Goal: Task Accomplishment & Management: Use online tool/utility

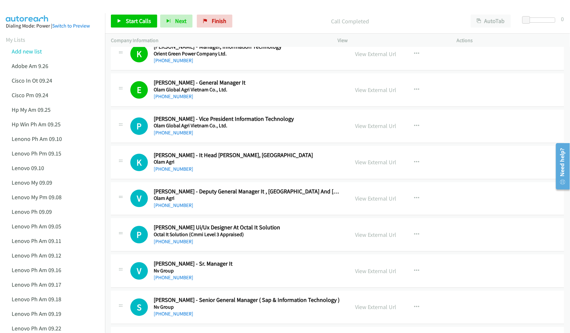
scroll to position [6439, 0]
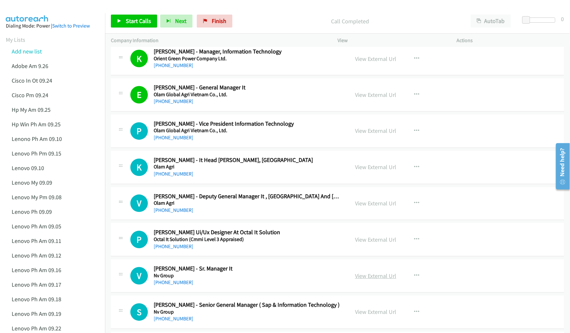
click at [370, 280] on link "View External Url" at bounding box center [375, 275] width 41 height 7
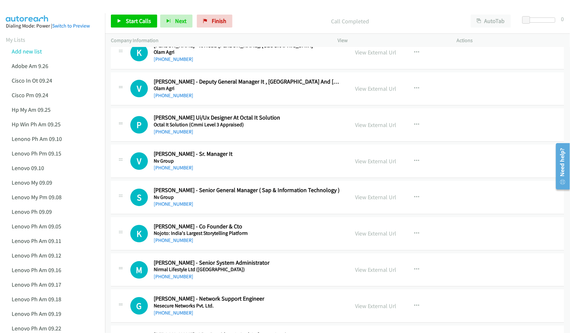
scroll to position [6560, 0]
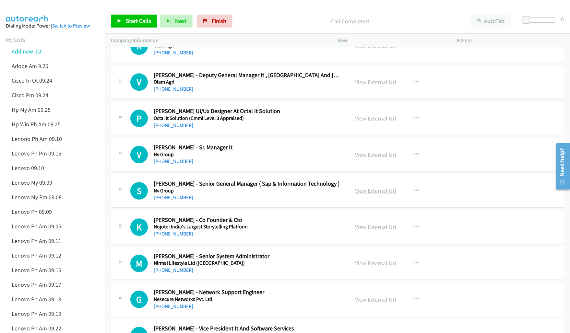
click at [373, 194] on link "View External Url" at bounding box center [375, 190] width 41 height 7
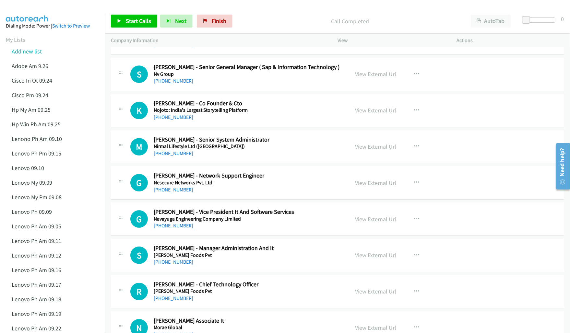
scroll to position [6682, 0]
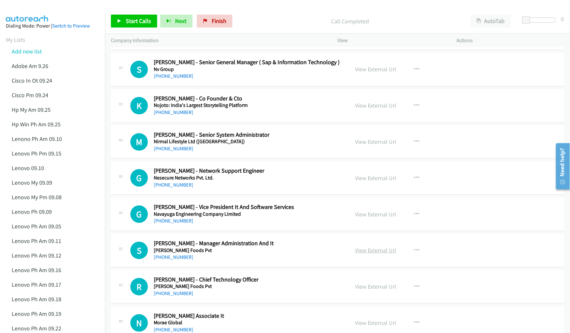
click at [368, 254] on link "View External Url" at bounding box center [375, 250] width 41 height 7
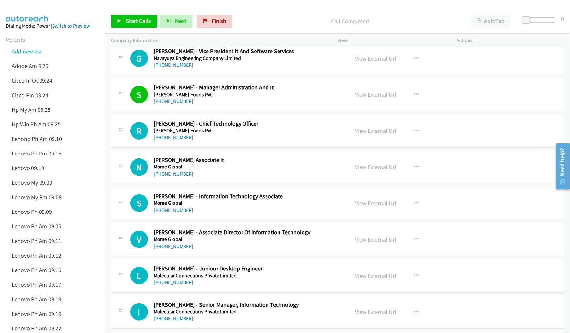
scroll to position [6844, 0]
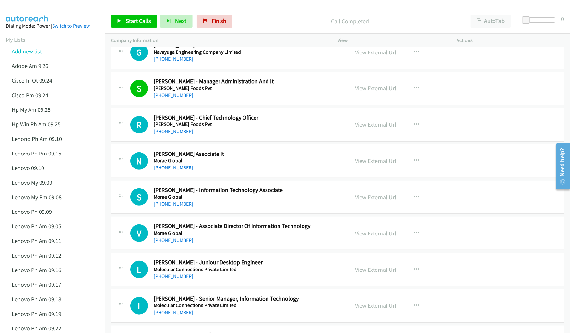
click at [370, 128] on link "View External Url" at bounding box center [375, 124] width 41 height 7
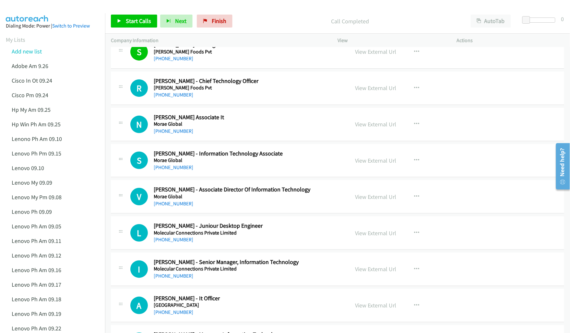
scroll to position [6884, 0]
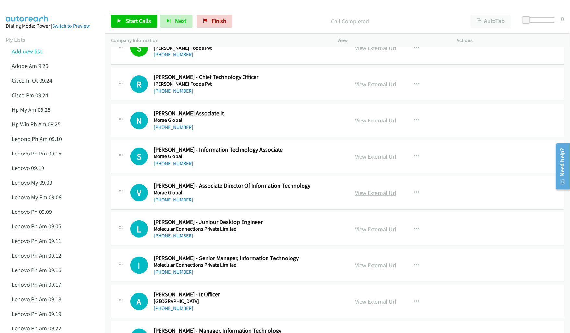
click at [367, 197] on link "View External Url" at bounding box center [375, 192] width 41 height 7
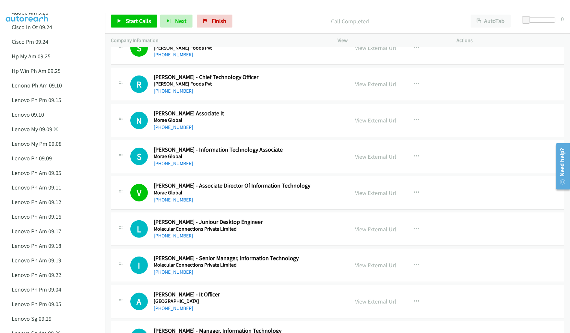
scroll to position [81, 0]
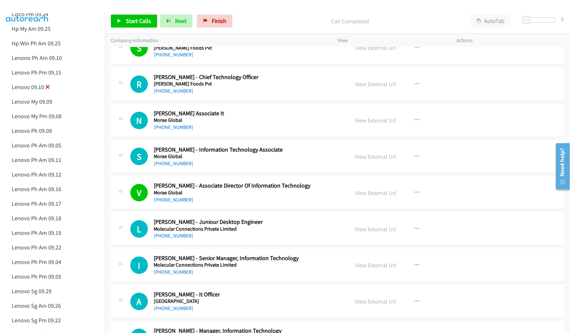
click at [47, 85] on icon at bounding box center [47, 87] width 5 height 5
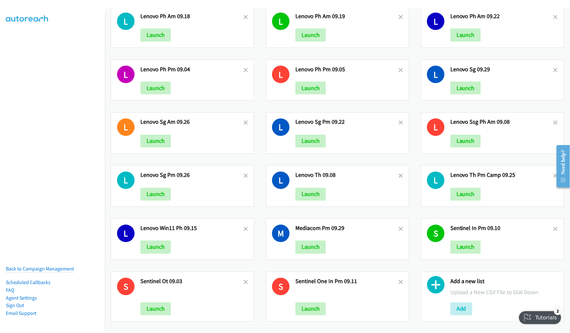
scroll to position [289, 0]
click at [450, 303] on button "Add" at bounding box center [461, 308] width 22 height 13
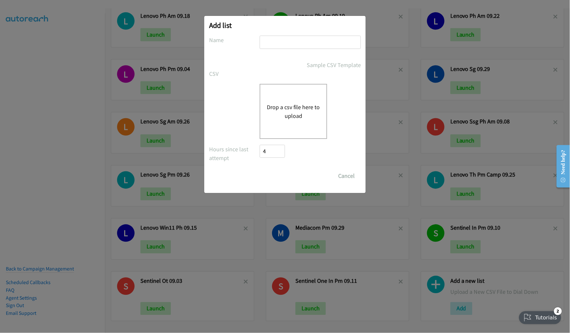
click at [293, 114] on button "Drop a csv file here to upload" at bounding box center [293, 111] width 53 height 17
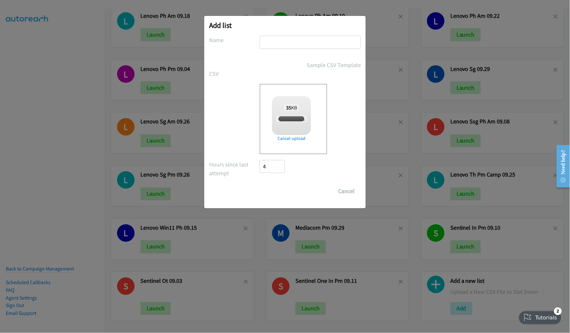
checkbox input "true"
click at [304, 40] on input "text" at bounding box center [309, 42] width 101 height 13
click at [321, 45] on input "CISCO" at bounding box center [309, 42] width 101 height 13
type input "CISCO OT 09.29"
drag, startPoint x: 277, startPoint y: 188, endPoint x: 323, endPoint y: 194, distance: 46.0
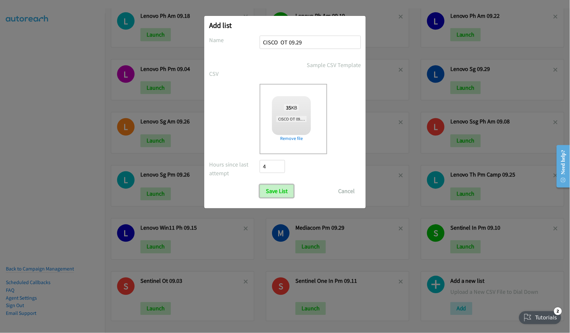
click at [277, 188] on input "Save List" at bounding box center [276, 191] width 34 height 13
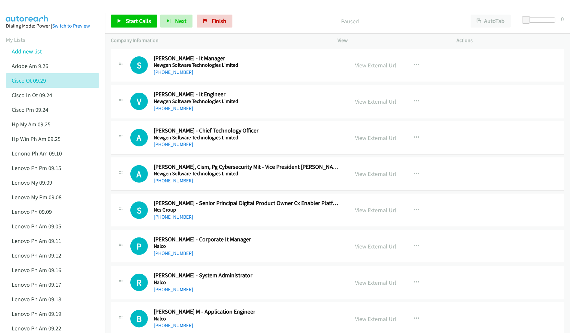
click at [406, 11] on div "Start Calls Pause Next Finish Paused AutoTab AutoTab 0" at bounding box center [337, 21] width 465 height 25
click at [365, 65] on link "View External Url" at bounding box center [375, 65] width 41 height 7
click at [369, 100] on link "View External Url" at bounding box center [375, 101] width 41 height 7
click at [363, 138] on link "View External Url" at bounding box center [375, 137] width 41 height 7
click at [370, 176] on link "View External Url" at bounding box center [375, 173] width 41 height 7
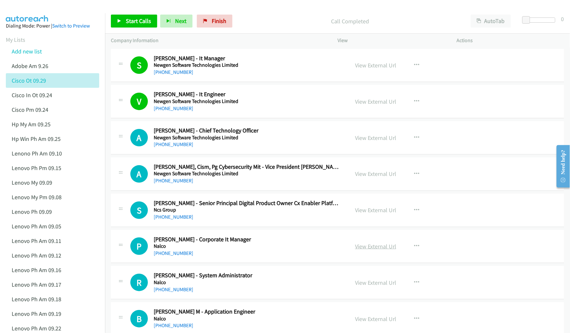
click at [377, 245] on link "View External Url" at bounding box center [375, 246] width 41 height 7
click at [362, 280] on link "View External Url" at bounding box center [375, 282] width 41 height 7
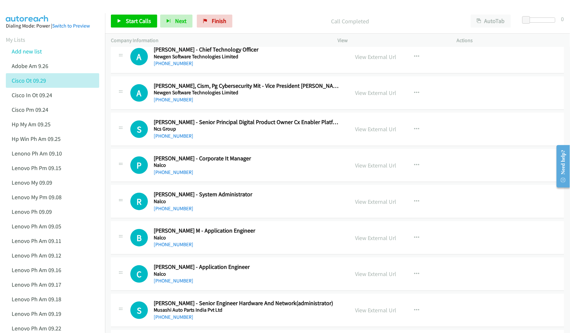
scroll to position [121, 0]
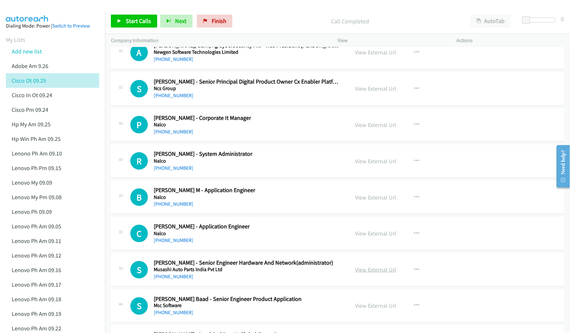
click at [361, 267] on link "View External Url" at bounding box center [375, 269] width 41 height 7
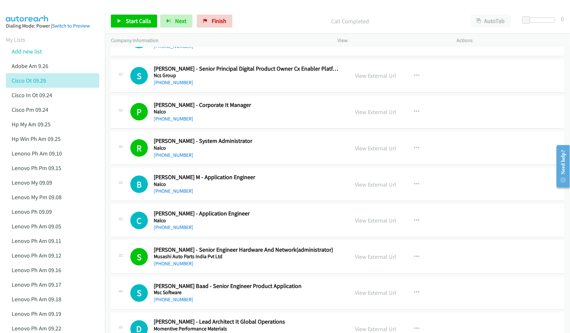
scroll to position [162, 0]
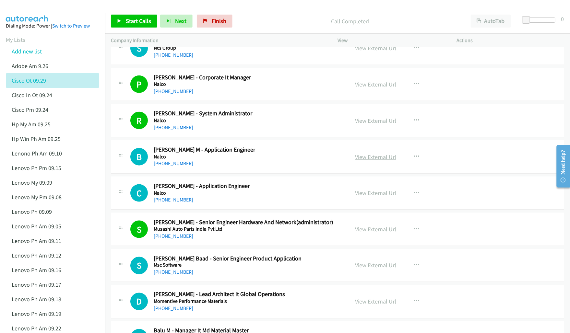
click at [377, 159] on link "View External Url" at bounding box center [375, 156] width 41 height 7
click at [370, 193] on link "View External Url" at bounding box center [375, 192] width 41 height 7
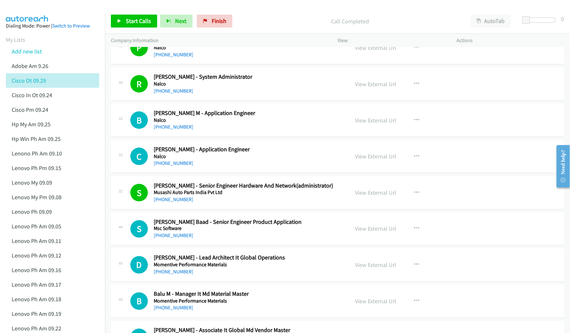
scroll to position [243, 0]
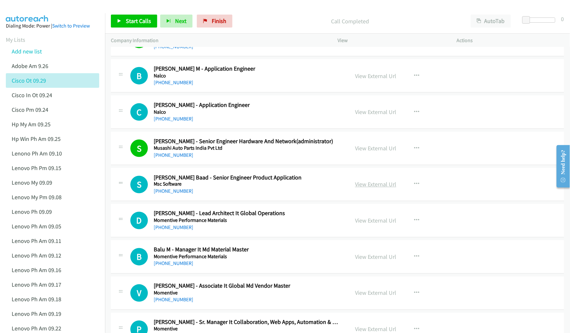
click at [375, 186] on link "View External Url" at bounding box center [375, 184] width 41 height 7
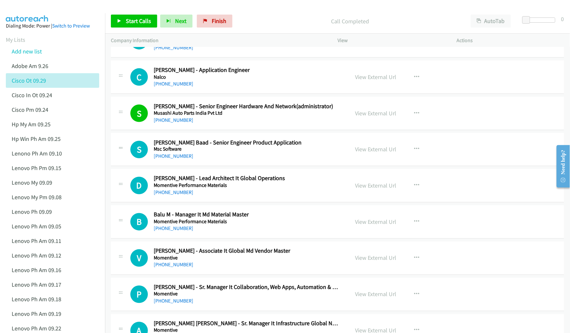
scroll to position [283, 0]
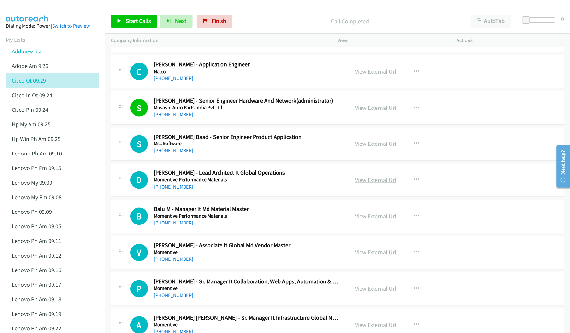
click at [366, 181] on link "View External Url" at bounding box center [375, 180] width 41 height 7
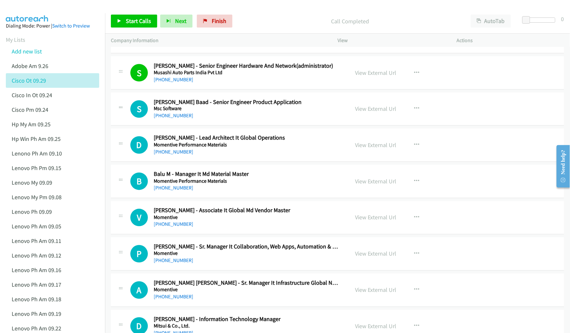
scroll to position [324, 0]
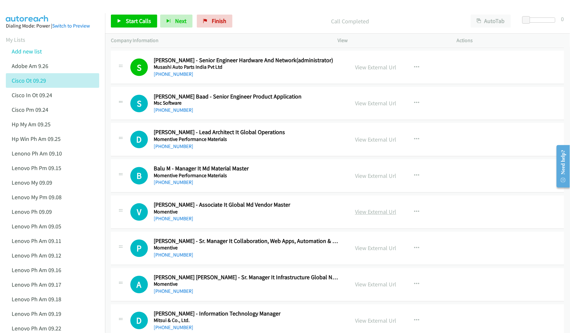
click at [368, 211] on link "View External Url" at bounding box center [375, 211] width 41 height 7
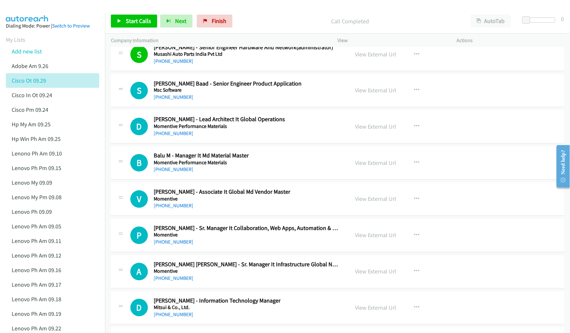
scroll to position [364, 0]
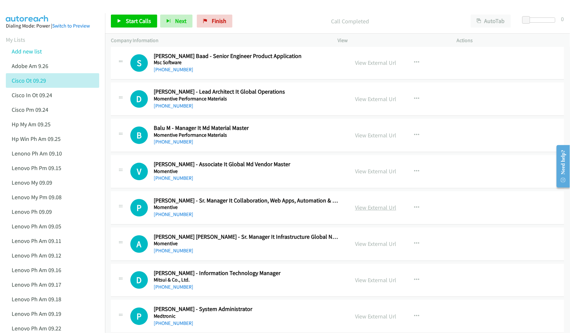
click at [365, 208] on link "View External Url" at bounding box center [375, 207] width 41 height 7
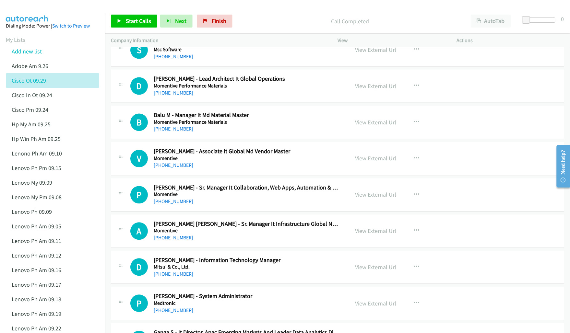
scroll to position [405, 0]
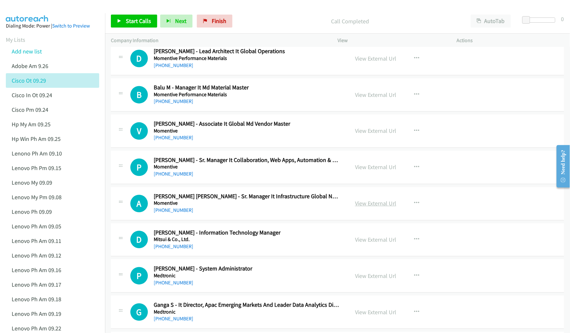
click at [361, 204] on link "View External Url" at bounding box center [375, 203] width 41 height 7
click at [369, 240] on link "View External Url" at bounding box center [375, 239] width 41 height 7
click at [366, 277] on link "View External Url" at bounding box center [375, 275] width 41 height 7
